Goal: Find specific page/section: Find specific page/section

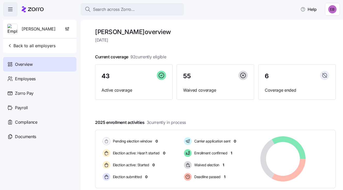
click at [33, 29] on span "[PERSON_NAME]" at bounding box center [39, 29] width 34 height 6
click at [66, 28] on icon "button" at bounding box center [67, 28] width 5 height 5
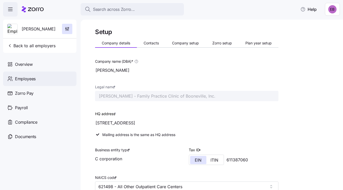
click at [26, 78] on span "Employees" at bounding box center [25, 79] width 21 height 6
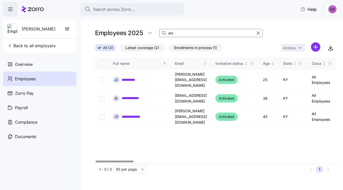
click at [185, 35] on input "jes" at bounding box center [210, 33] width 103 height 8
type input "j"
